Goal: Task Accomplishment & Management: Manage account settings

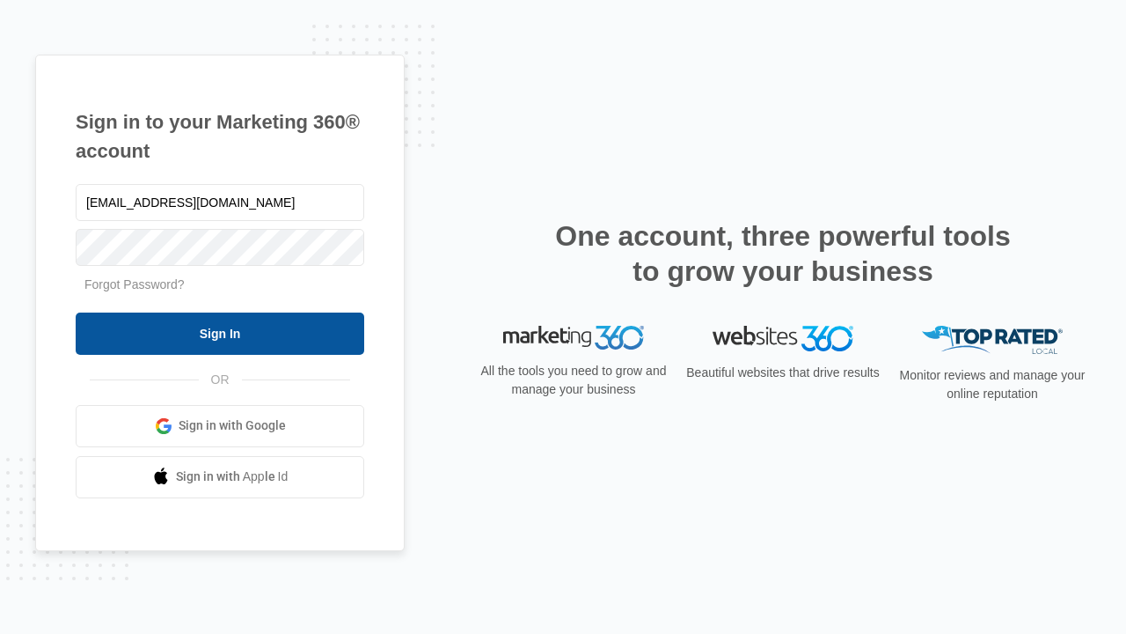
click at [220, 333] on input "Sign In" at bounding box center [220, 333] width 289 height 42
